Goal: Information Seeking & Learning: Find specific fact

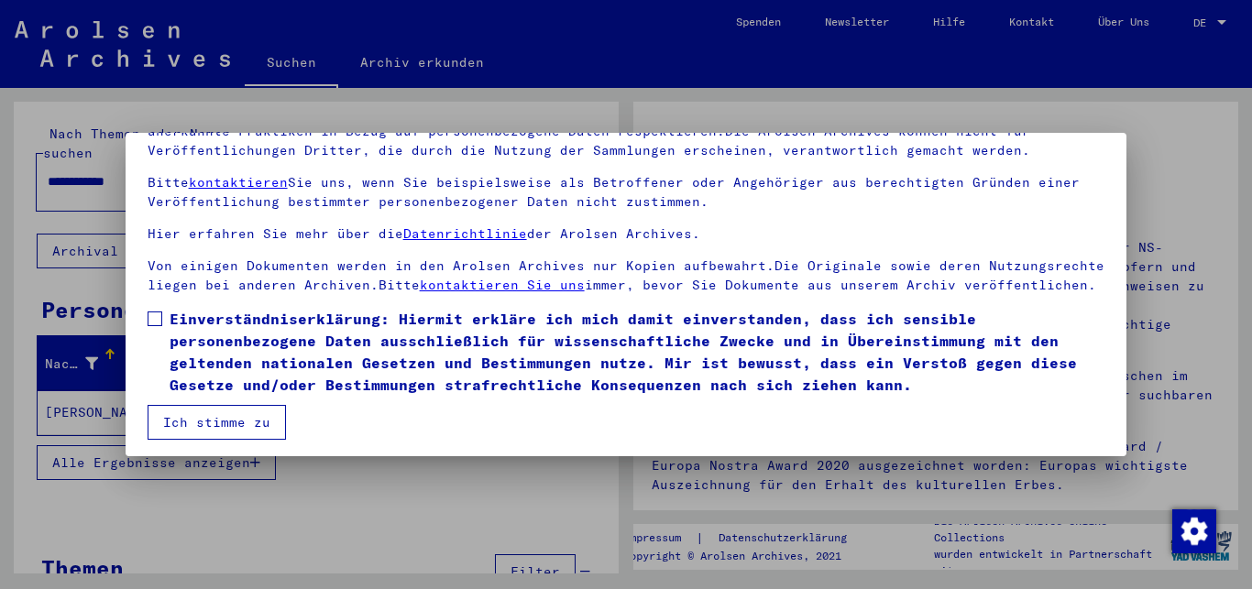
scroll to position [151, 0]
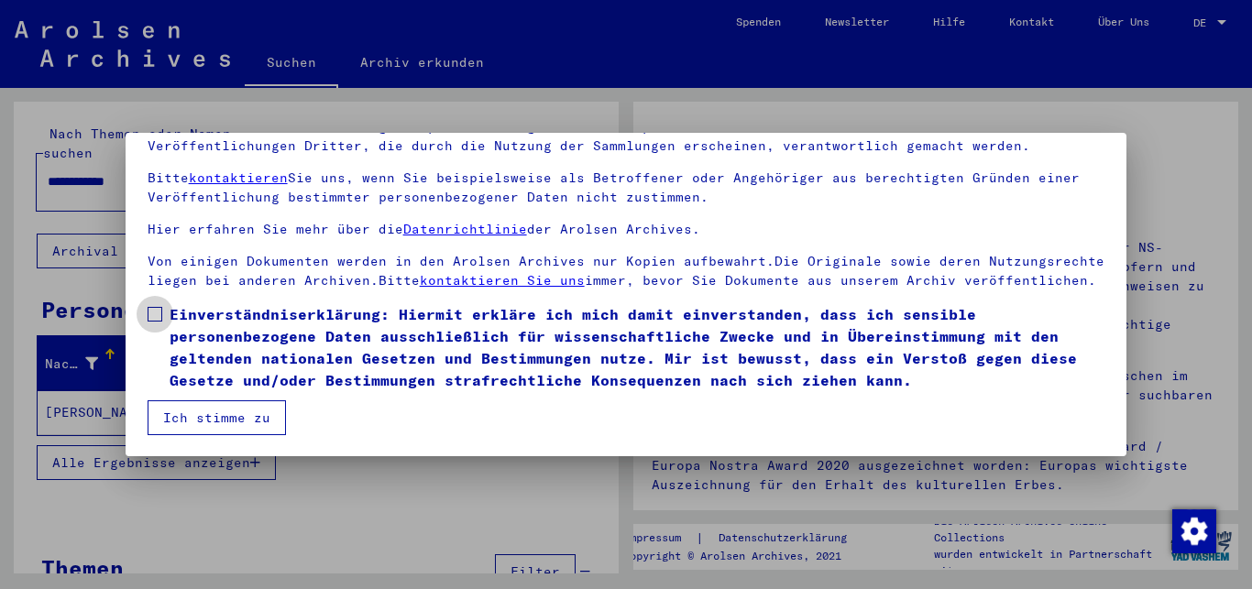
click at [155, 319] on span at bounding box center [155, 314] width 15 height 15
click at [192, 408] on button "Ich stimme zu" at bounding box center [217, 417] width 138 height 35
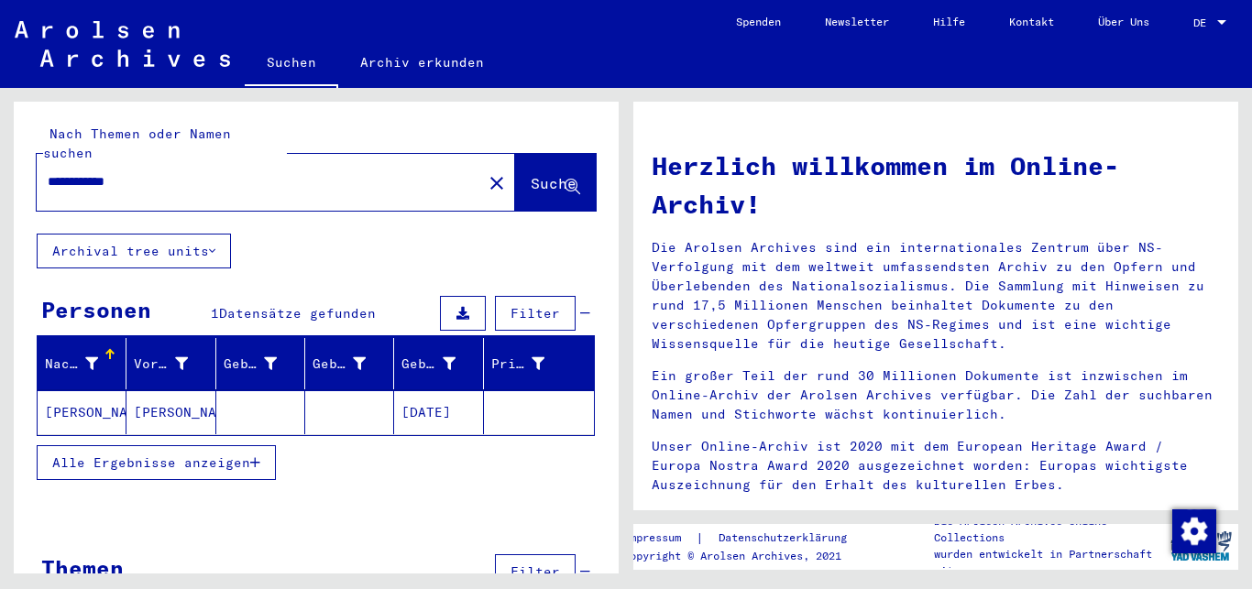
click at [170, 390] on mat-cell "[PERSON_NAME]" at bounding box center [170, 412] width 89 height 44
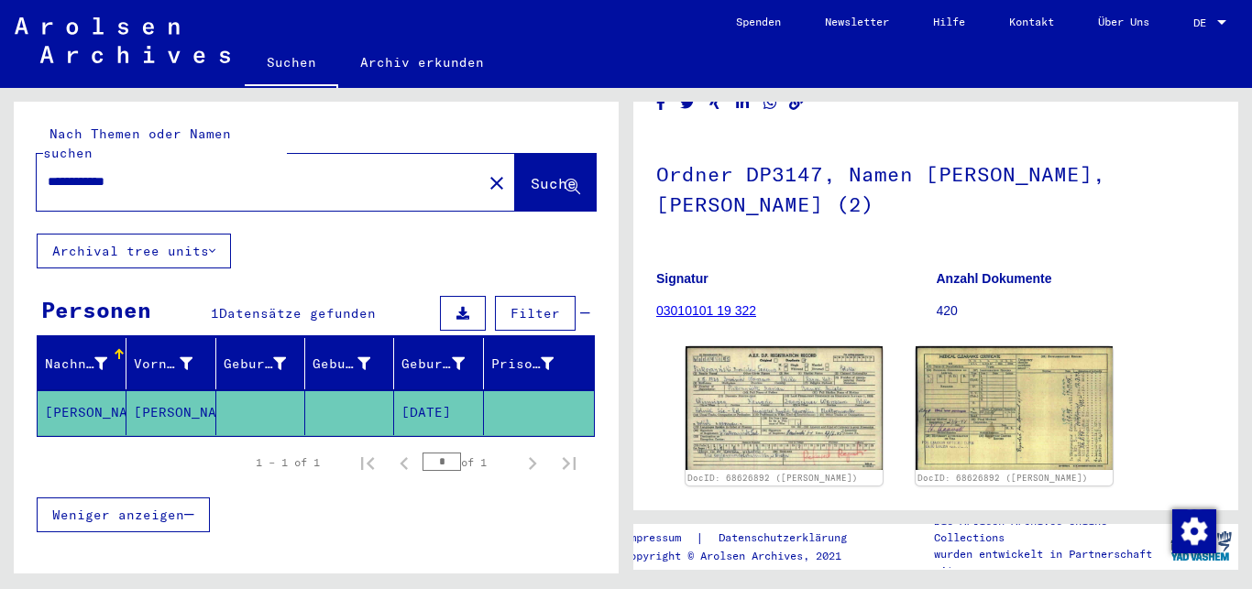
scroll to position [198, 0]
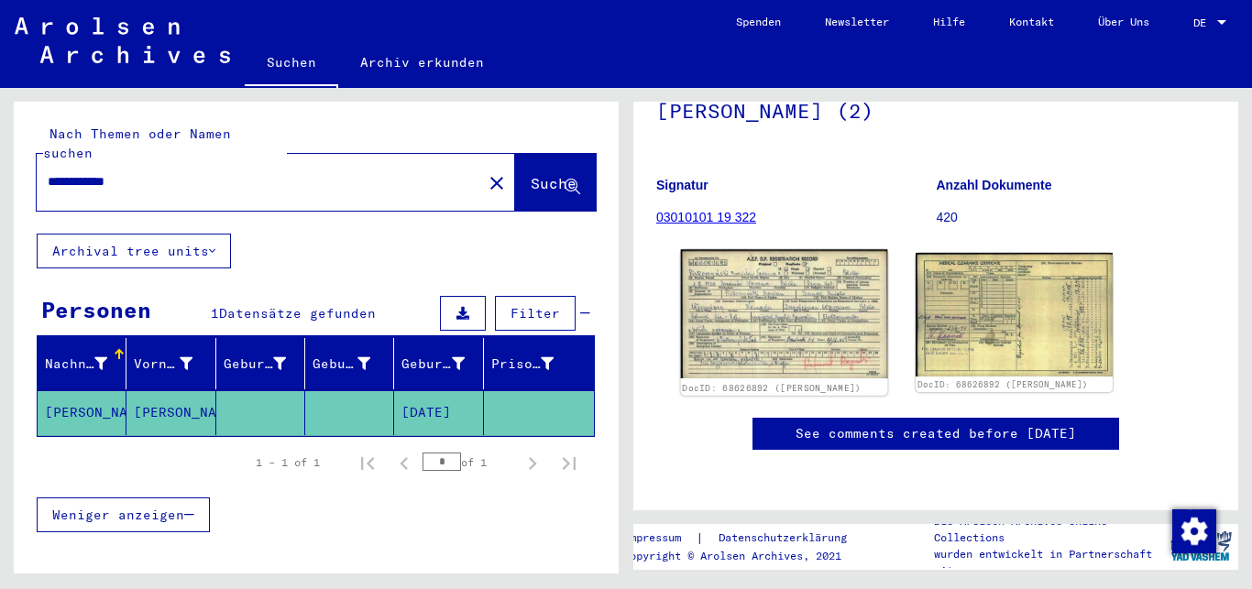
click at [797, 302] on img at bounding box center [784, 313] width 207 height 129
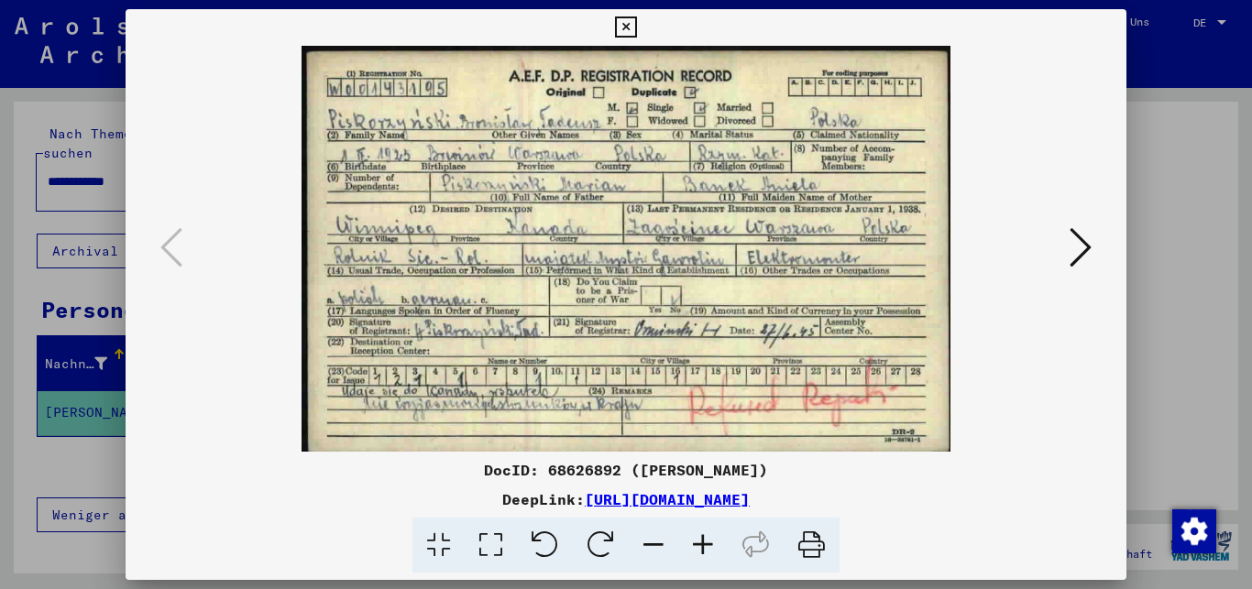
click at [1083, 251] on icon at bounding box center [1080, 247] width 22 height 44
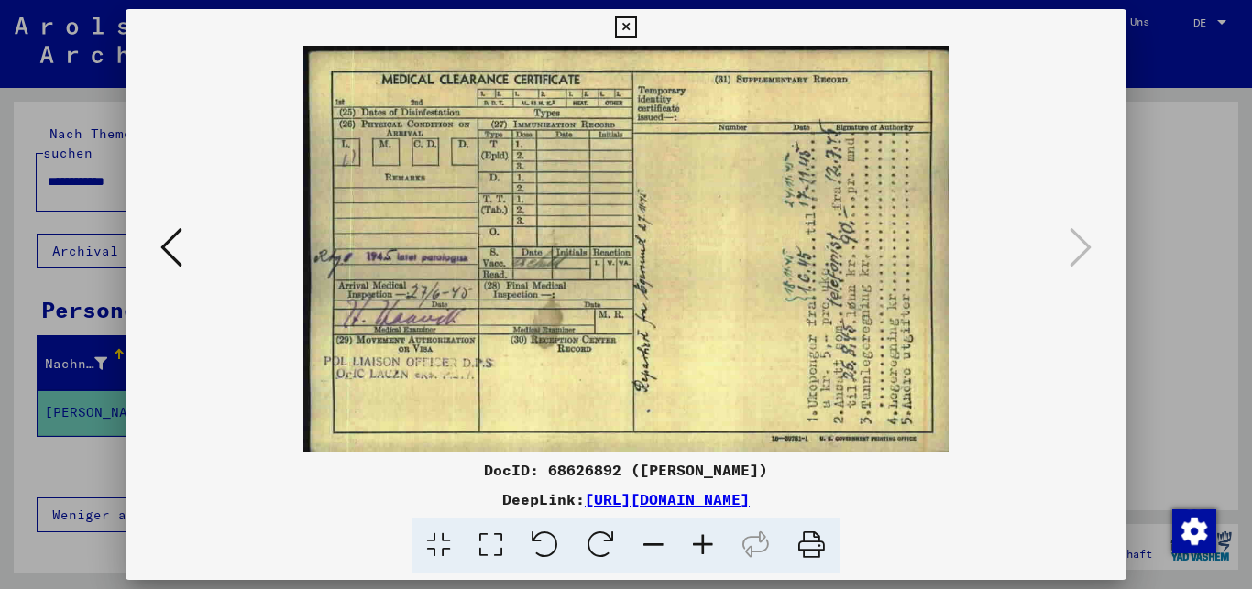
click at [191, 245] on img at bounding box center [626, 249] width 877 height 406
click at [168, 255] on icon at bounding box center [171, 247] width 22 height 44
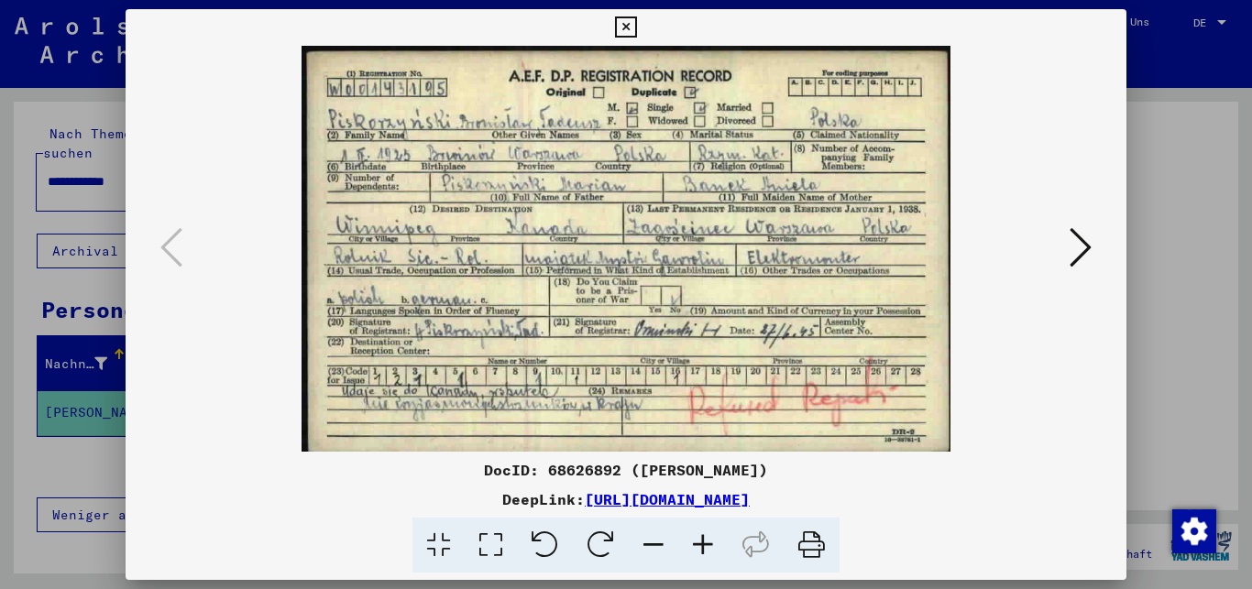
click at [636, 29] on icon at bounding box center [625, 27] width 21 height 22
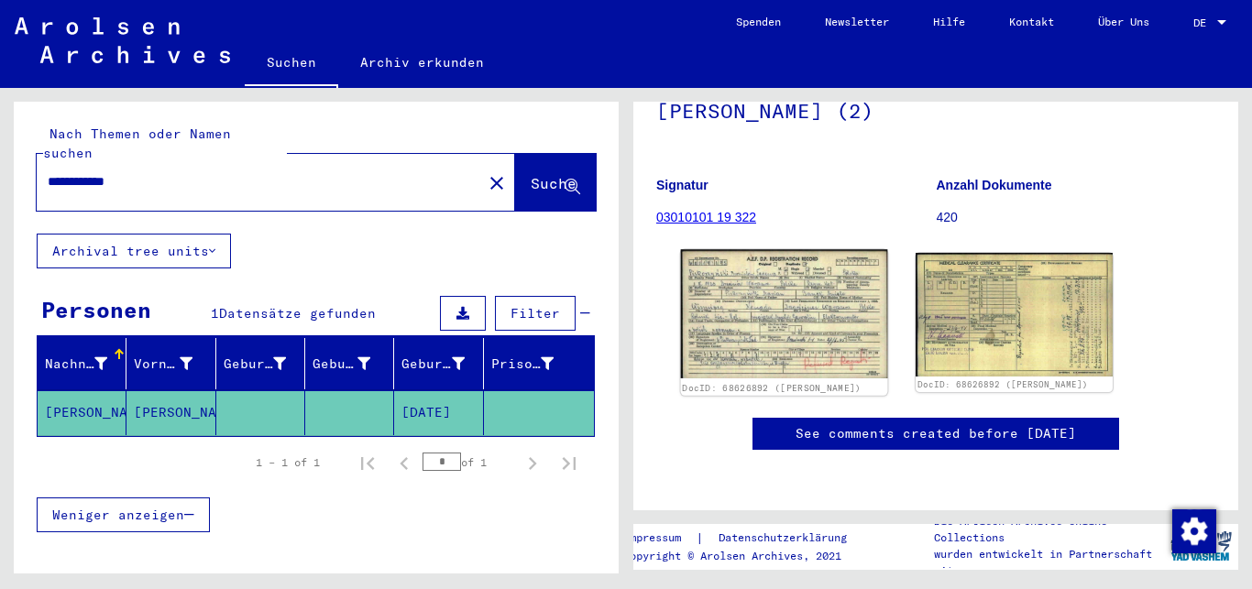
click at [789, 323] on img at bounding box center [784, 313] width 207 height 129
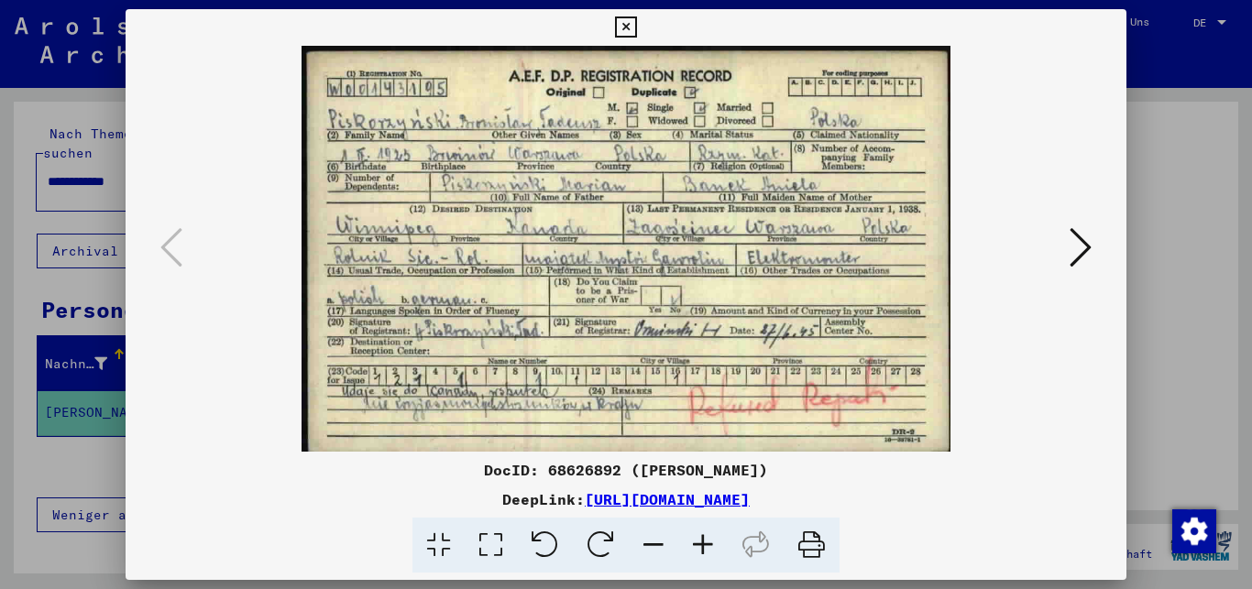
click at [636, 29] on icon at bounding box center [625, 27] width 21 height 22
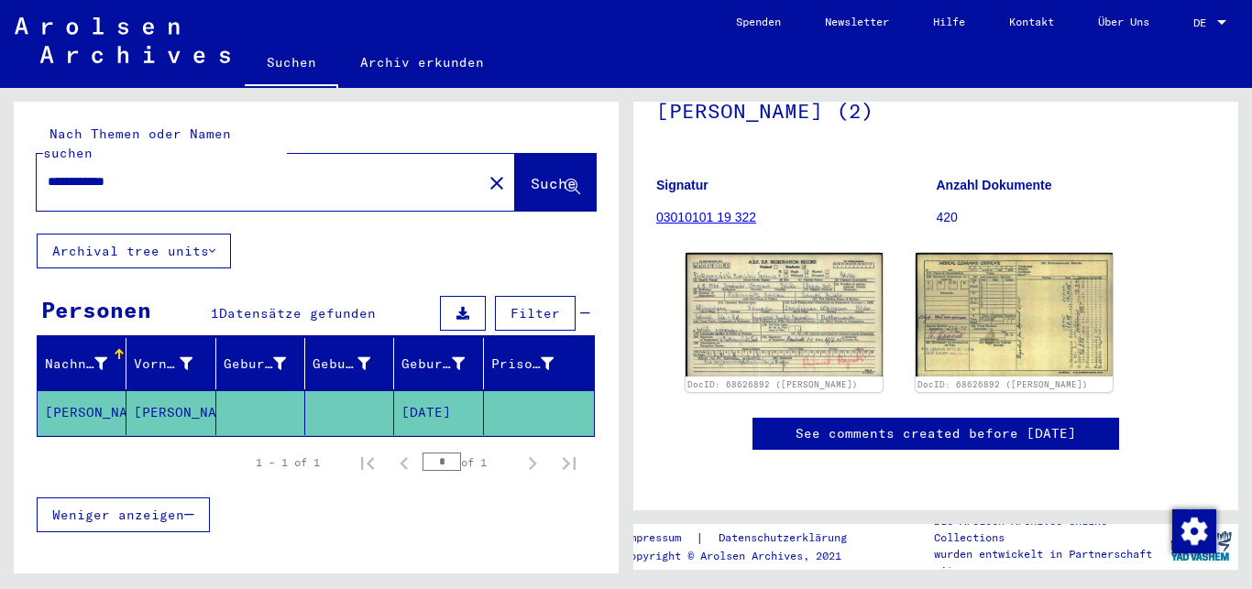
click at [115, 172] on input "**********" at bounding box center [259, 181] width 423 height 19
type input "**********"
click at [531, 174] on span "Suche" at bounding box center [554, 183] width 46 height 18
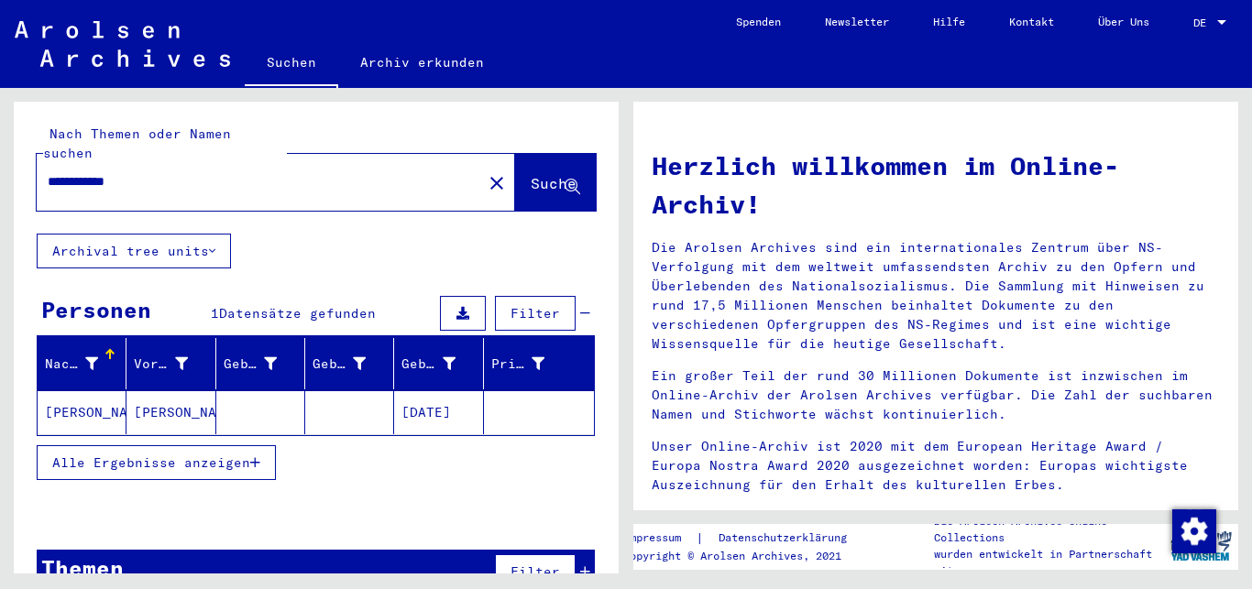
click at [157, 390] on mat-cell "[PERSON_NAME]" at bounding box center [170, 412] width 89 height 44
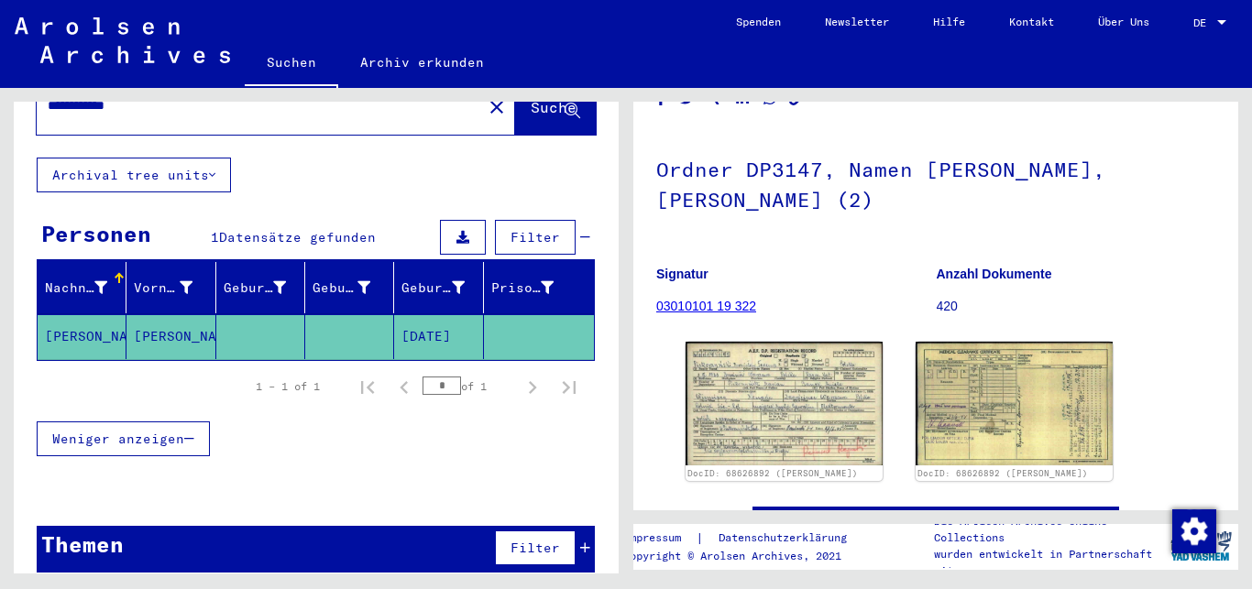
scroll to position [297, 0]
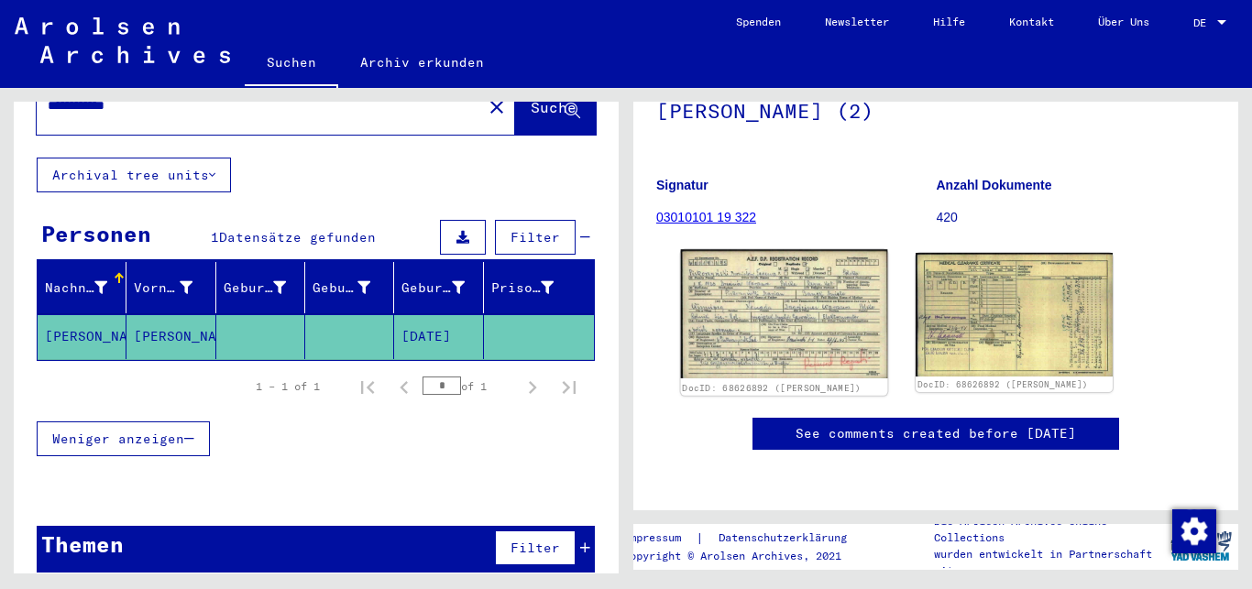
click at [743, 249] on img at bounding box center [784, 313] width 207 height 129
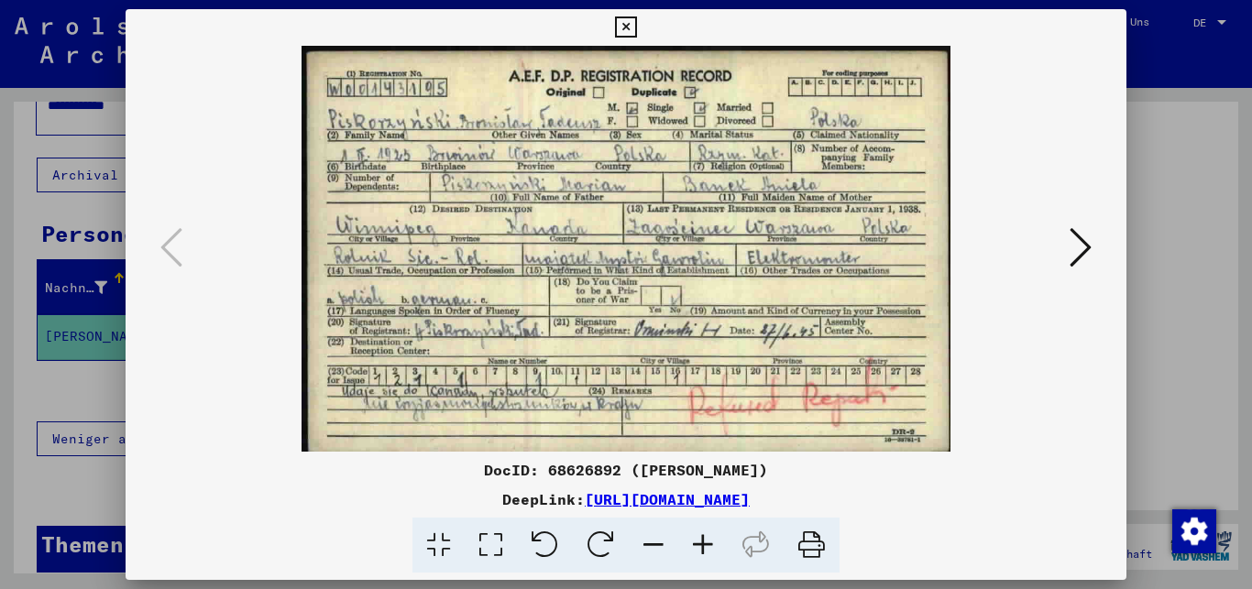
click at [1078, 249] on icon at bounding box center [1080, 247] width 22 height 44
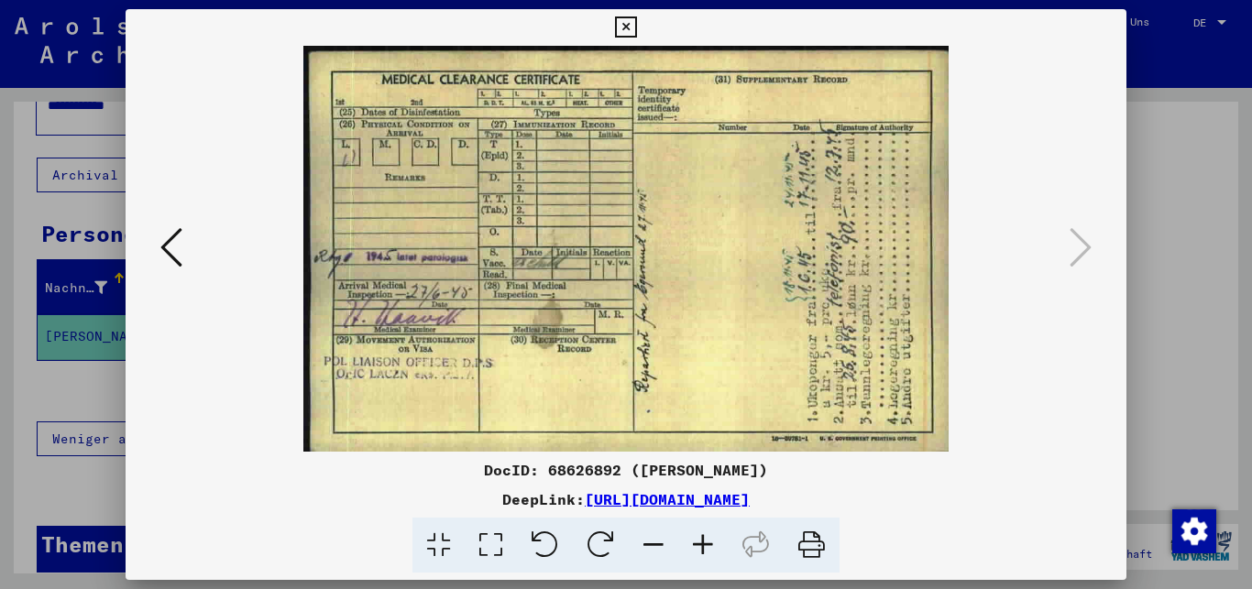
click at [1201, 194] on div at bounding box center [626, 294] width 1252 height 589
